Goal: Task Accomplishment & Management: Manage account settings

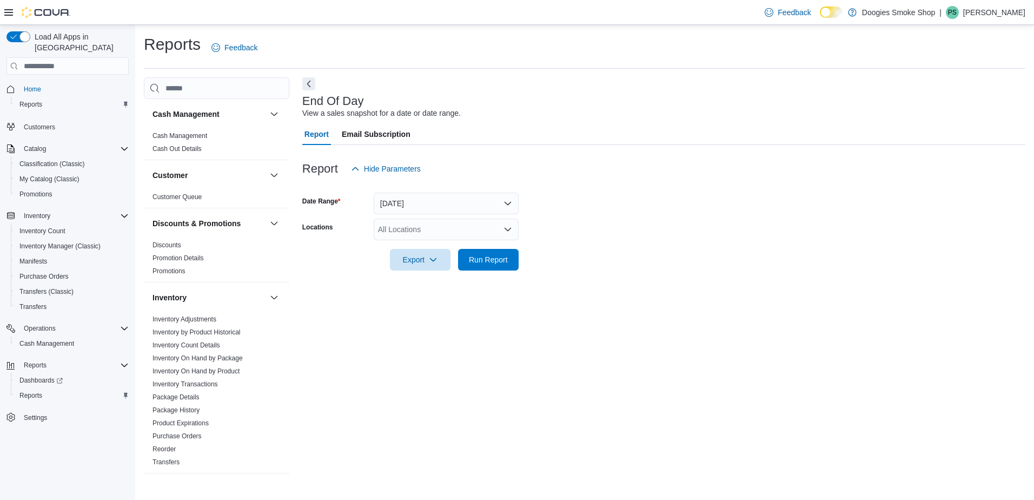
scroll to position [433, 0]
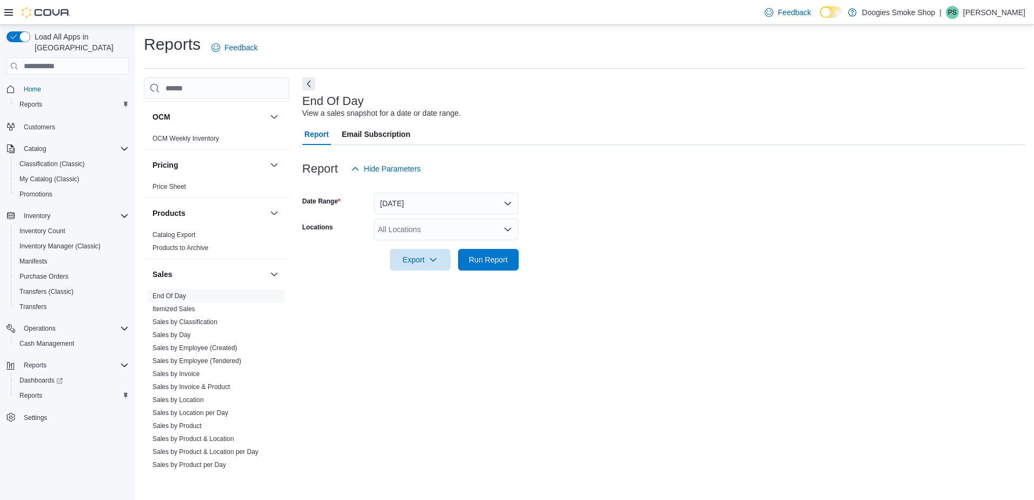
click at [1008, 12] on p "[PERSON_NAME]" at bounding box center [994, 12] width 62 height 13
click at [963, 103] on span "Sign Out" at bounding box center [955, 106] width 29 height 11
